Goal: Task Accomplishment & Management: Manage account settings

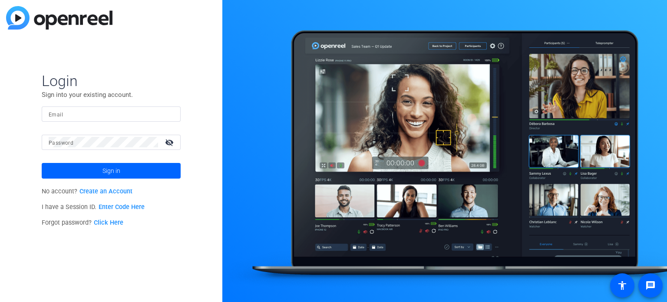
click at [88, 120] on div at bounding box center [111, 113] width 125 height 15
drag, startPoint x: 89, startPoint y: 111, endPoint x: 85, endPoint y: 115, distance: 4.9
click at [89, 112] on input "Email" at bounding box center [111, 113] width 125 height 10
type input "[PERSON_NAME][EMAIL_ADDRESS][PERSON_NAME][DOMAIN_NAME]"
click at [62, 142] on mat-label "Password" at bounding box center [61, 143] width 25 height 6
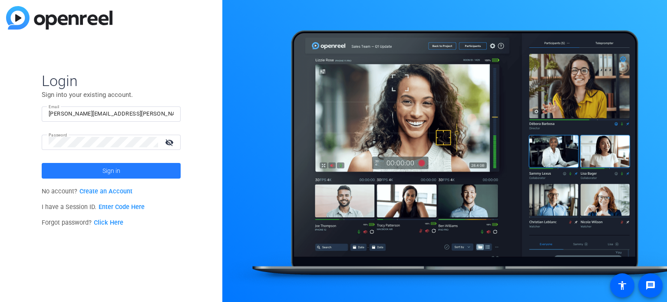
click at [104, 170] on span "Sign in" at bounding box center [111, 171] width 18 height 22
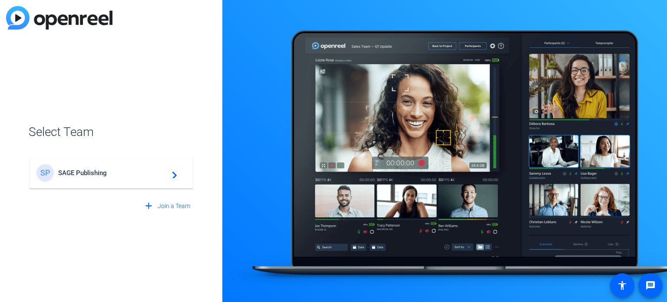
drag, startPoint x: 143, startPoint y: 175, endPoint x: 151, endPoint y: 173, distance: 8.0
click at [143, 175] on span "SAGE Publishing" at bounding box center [112, 173] width 108 height 8
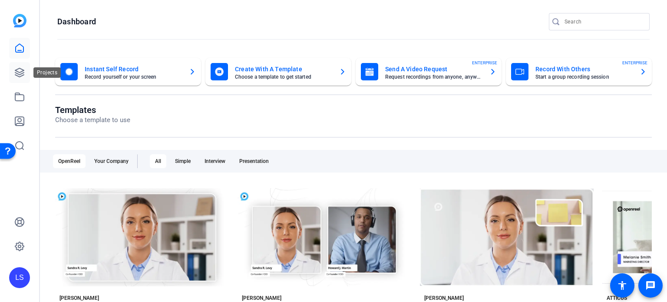
click at [24, 72] on icon at bounding box center [19, 72] width 9 height 9
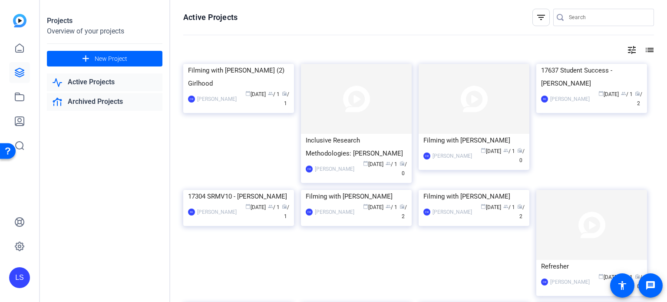
click at [100, 95] on link "Archived Projects" at bounding box center [104, 102] width 115 height 18
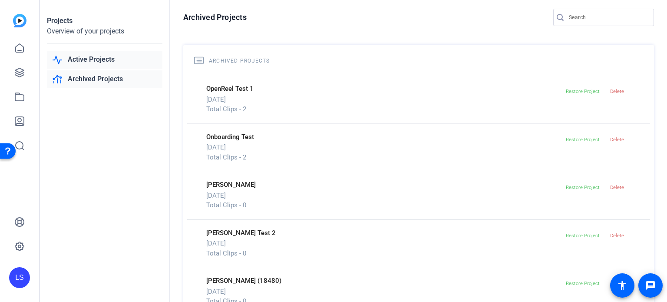
click at [102, 59] on link "Active Projects" at bounding box center [104, 60] width 115 height 18
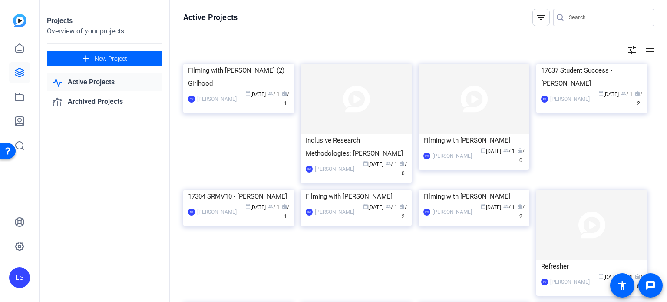
click at [645, 49] on mat-icon "list" at bounding box center [648, 50] width 10 height 10
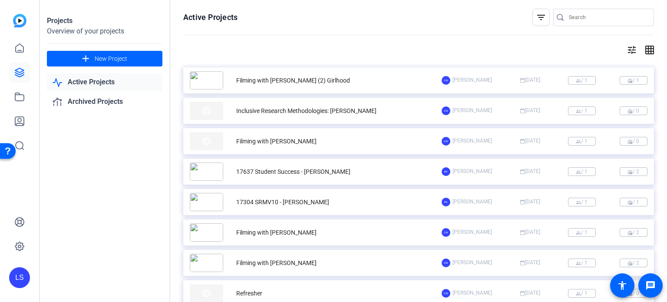
click at [645, 49] on mat-icon "grid_on" at bounding box center [648, 50] width 10 height 10
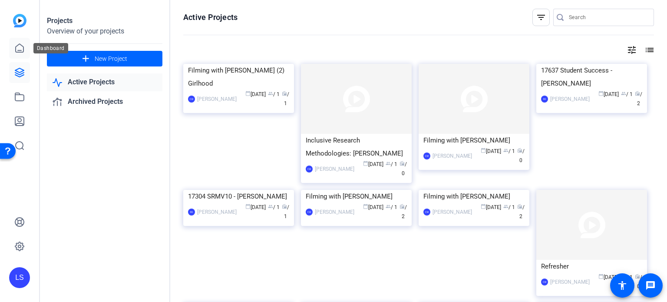
click at [18, 44] on icon at bounding box center [19, 48] width 10 height 10
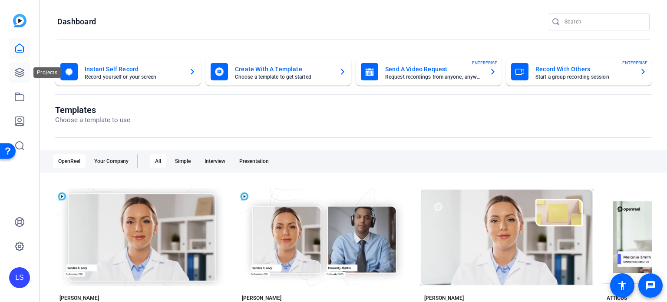
click at [17, 68] on icon at bounding box center [19, 72] width 10 height 10
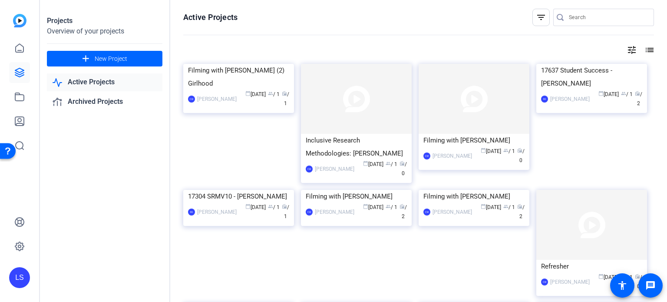
click at [21, 278] on div "LS" at bounding box center [19, 277] width 21 height 21
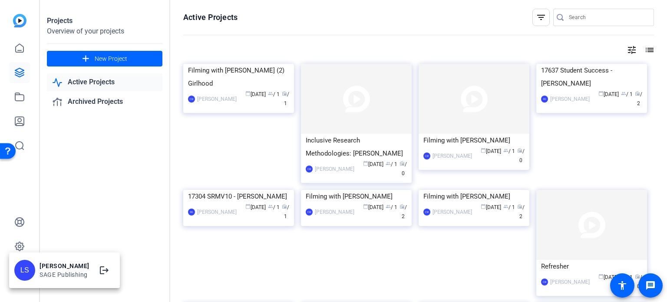
click at [20, 146] on div at bounding box center [11, 150] width 22 height 22
click at [19, 246] on div at bounding box center [333, 151] width 667 height 302
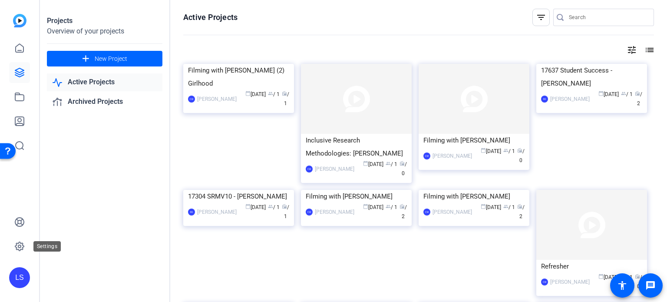
click at [19, 246] on icon at bounding box center [19, 246] width 10 height 10
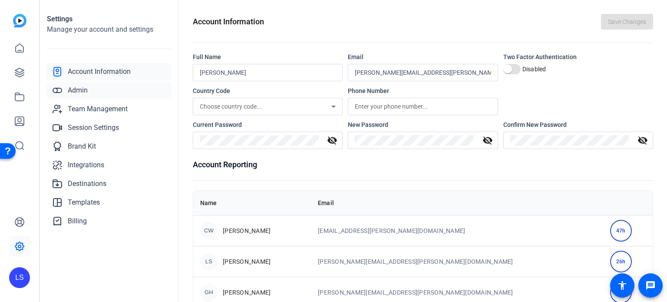
click at [74, 93] on span "Admin" at bounding box center [78, 90] width 20 height 10
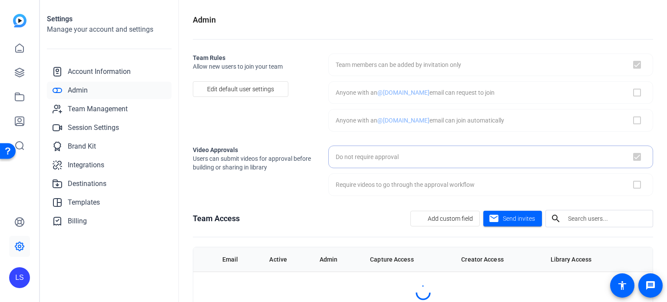
checkbox input "true"
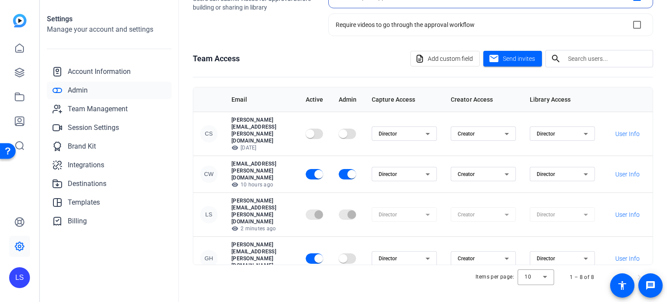
scroll to position [62, 0]
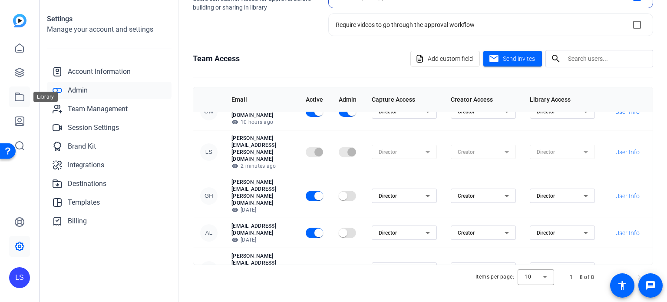
click at [21, 94] on icon at bounding box center [19, 97] width 9 height 8
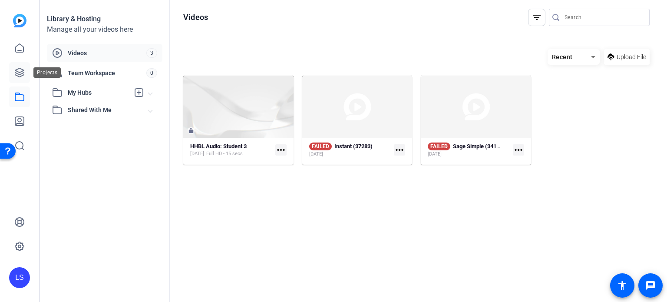
click at [18, 82] on link at bounding box center [19, 72] width 21 height 21
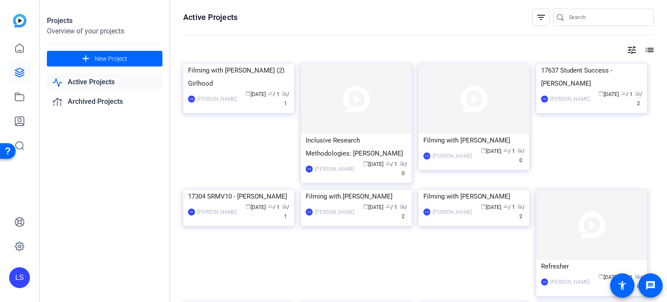
click at [626, 51] on mat-icon "tune" at bounding box center [631, 50] width 10 height 10
click at [653, 48] on div at bounding box center [333, 151] width 667 height 302
click at [647, 53] on mat-icon "list" at bounding box center [648, 50] width 10 height 10
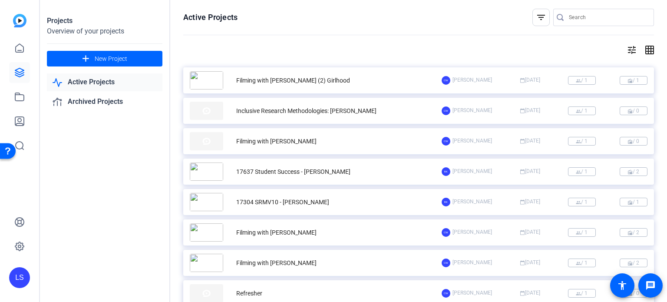
click at [535, 17] on mat-icon "filter_list" at bounding box center [540, 17] width 10 height 10
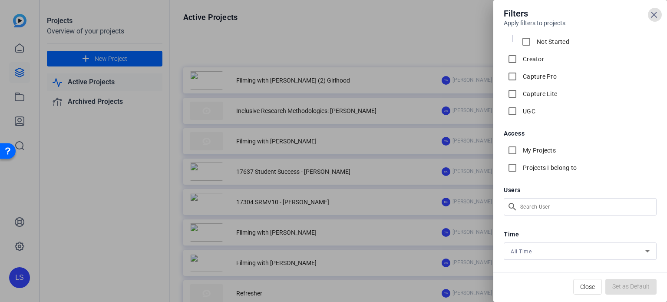
scroll to position [62, 0]
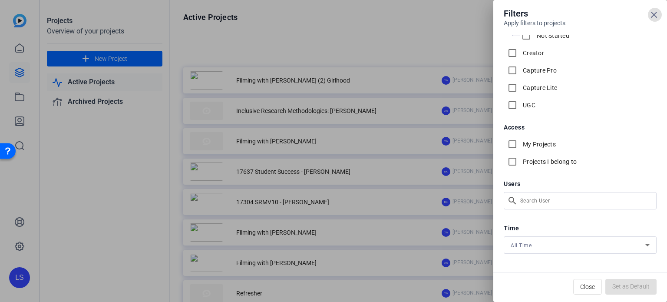
click at [565, 242] on div "All Time" at bounding box center [577, 245] width 135 height 11
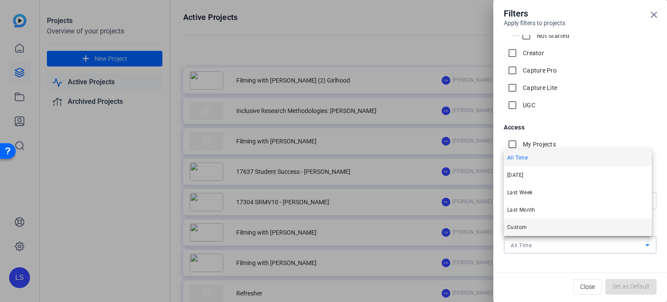
click at [550, 226] on mat-option "Custom" at bounding box center [577, 226] width 148 height 17
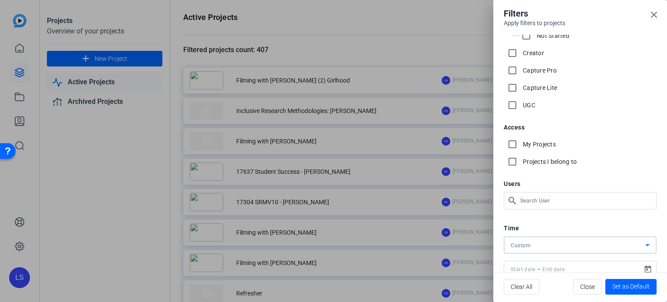
scroll to position [87, 0]
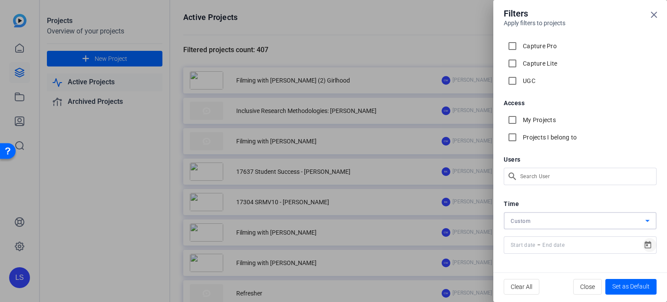
click at [648, 248] on span "Open calendar" at bounding box center [649, 244] width 21 height 21
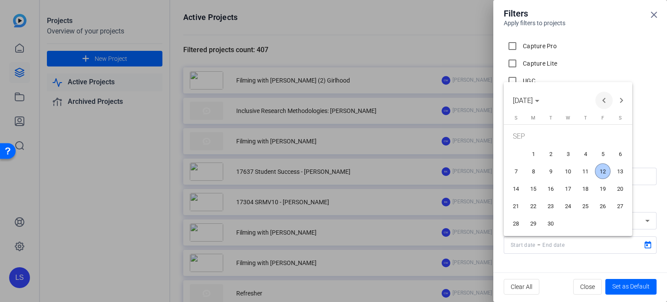
click at [608, 100] on span "Previous month" at bounding box center [603, 100] width 17 height 17
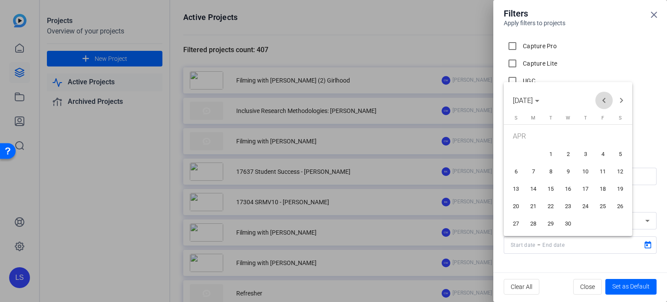
click at [608, 100] on span "Previous month" at bounding box center [603, 100] width 17 height 17
click at [561, 140] on span "1" at bounding box center [568, 137] width 16 height 18
type input "[DATE]"
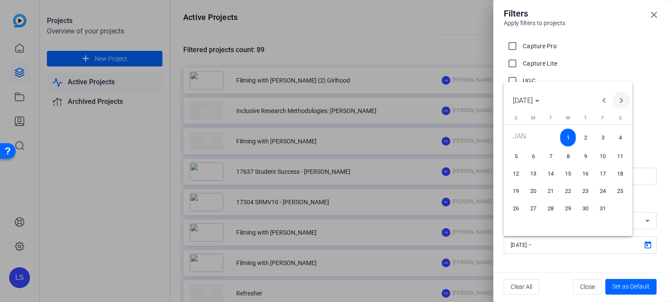
click at [619, 105] on span "Next month" at bounding box center [620, 100] width 17 height 17
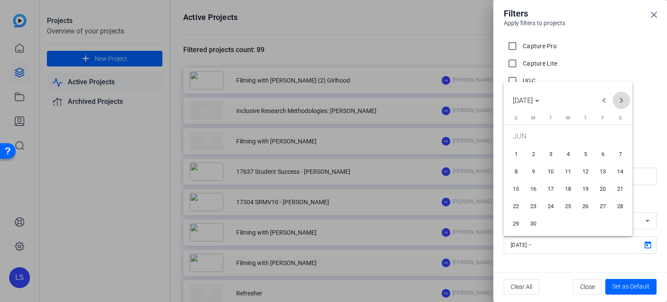
click at [619, 105] on span "Next month" at bounding box center [620, 100] width 17 height 17
click at [601, 105] on span "Previous month" at bounding box center [603, 100] width 17 height 17
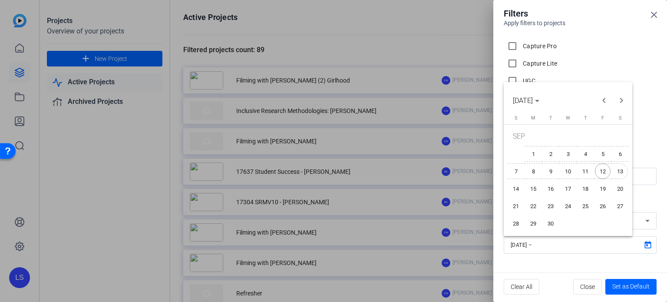
drag, startPoint x: 612, startPoint y: 173, endPoint x: 608, endPoint y: 174, distance: 4.4
click at [611, 173] on tr "7 8 9 10 11 12 13" at bounding box center [568, 170] width 122 height 17
click at [604, 170] on span "12" at bounding box center [603, 171] width 16 height 16
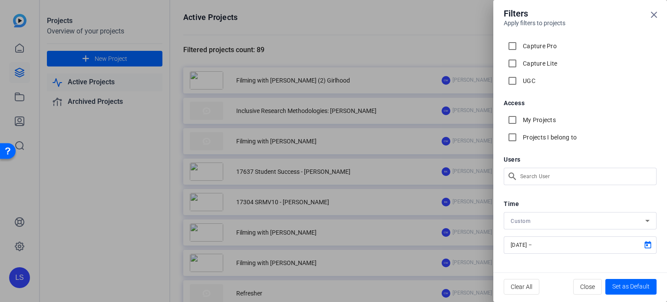
type input "[DATE]"
click at [654, 11] on icon at bounding box center [653, 15] width 10 height 10
